Goal: Task Accomplishment & Management: Manage account settings

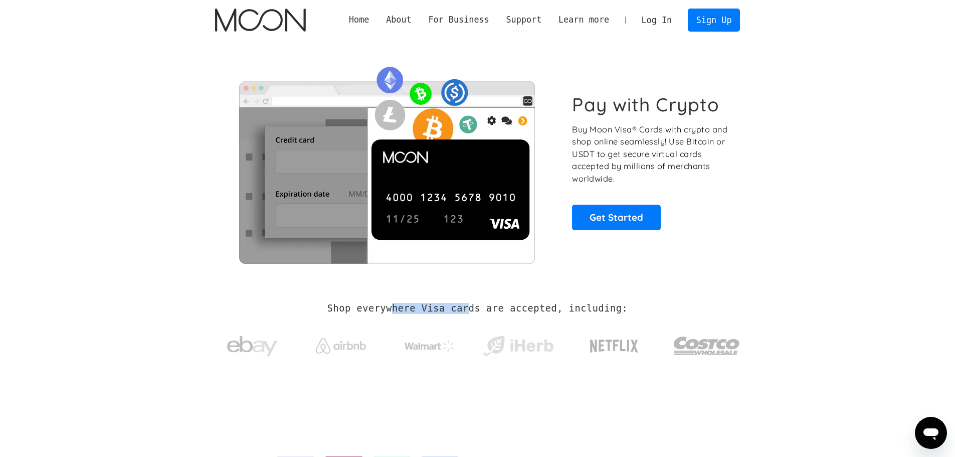
drag, startPoint x: 462, startPoint y: 308, endPoint x: 472, endPoint y: 308, distance: 10.0
click at [472, 308] on h2 "Shop everywhere Visa cards are accepted, including:" at bounding box center [477, 308] width 300 height 11
click at [675, 21] on link "Log In" at bounding box center [656, 20] width 47 height 22
